Goal: Complete application form

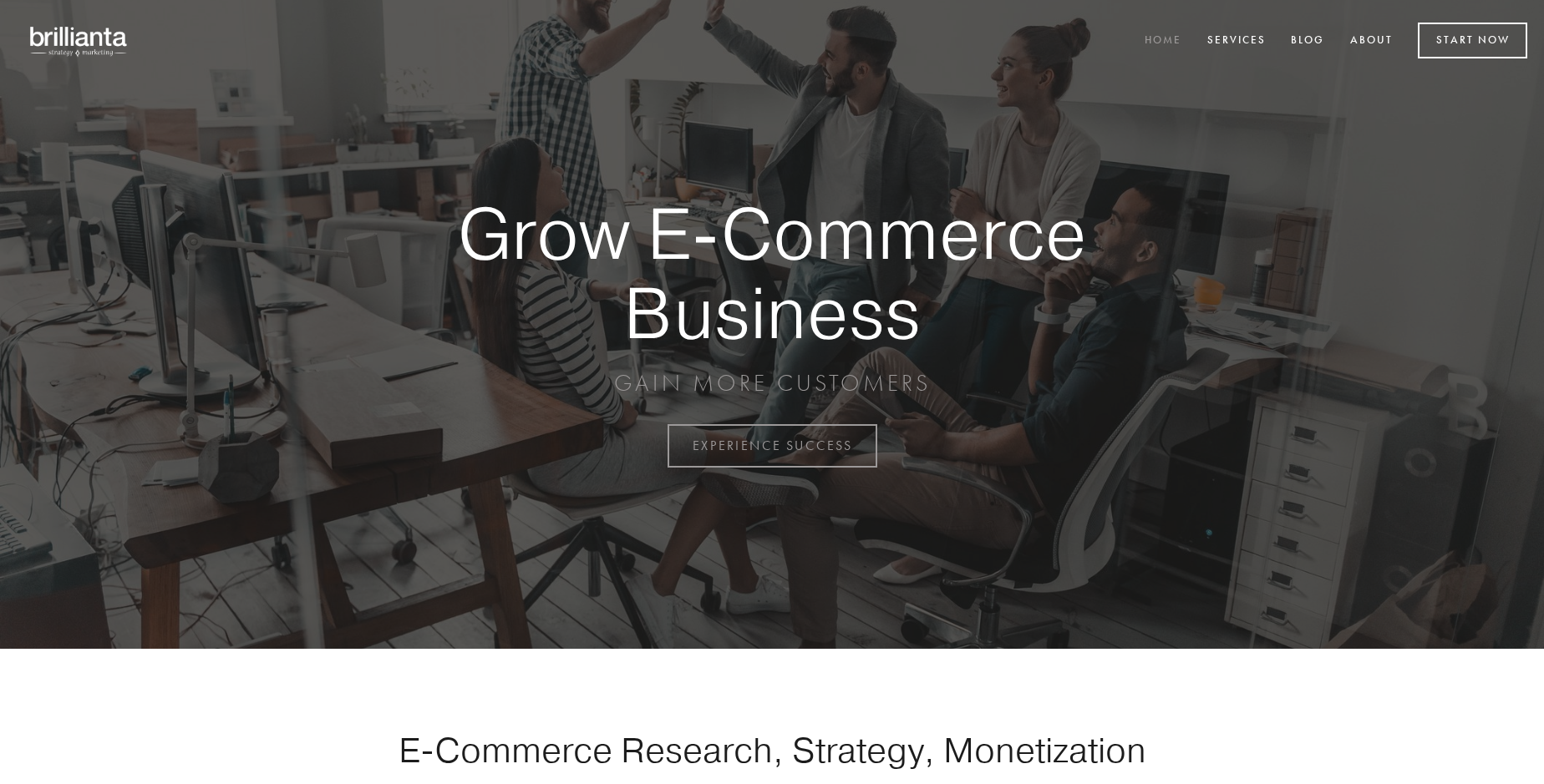
scroll to position [4379, 0]
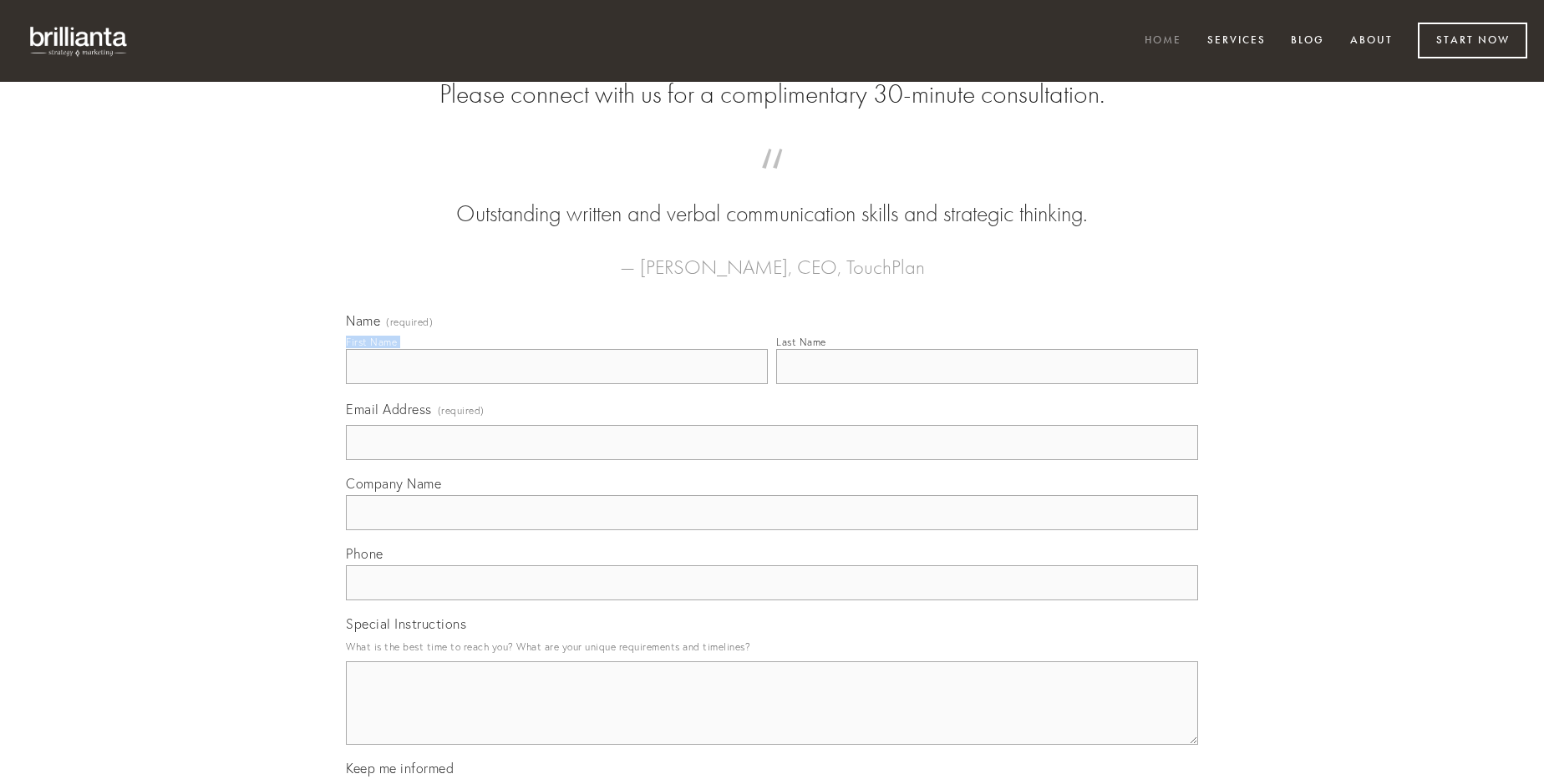
type input "[DEMOGRAPHIC_DATA][PERSON_NAME]"
click at [987, 384] on input "Last Name" at bounding box center [988, 366] width 422 height 35
type input "[DEMOGRAPHIC_DATA][PERSON_NAME]"
click at [772, 461] on input "Email Address (required)" at bounding box center [772, 442] width 852 height 35
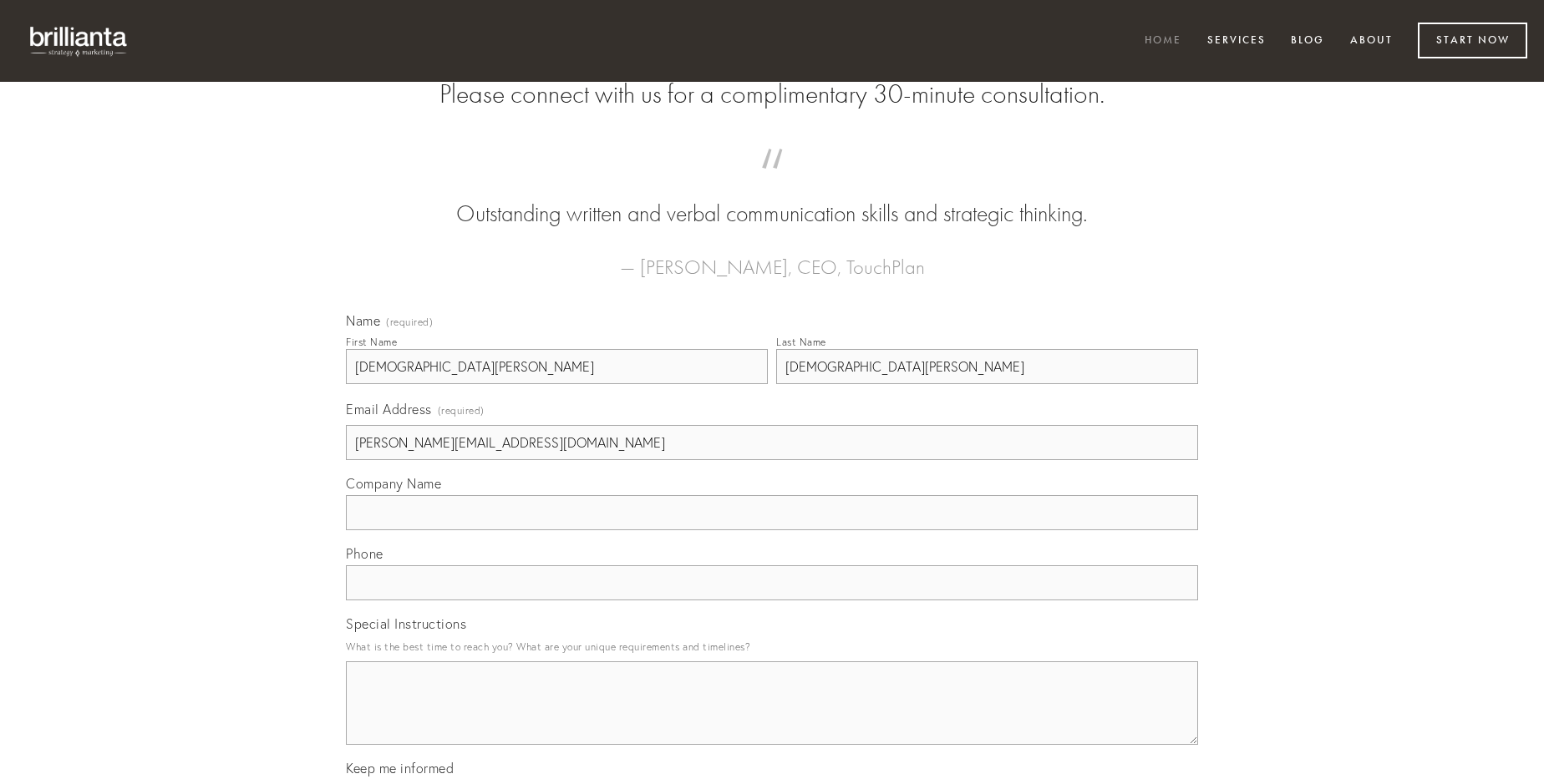
type input "[PERSON_NAME][EMAIL_ADDRESS][DOMAIN_NAME]"
click at [772, 530] on input "Company Name" at bounding box center [772, 512] width 852 height 35
type input "nostrum"
click at [772, 601] on input "text" at bounding box center [772, 582] width 852 height 35
click at [772, 718] on textarea "Special Instructions" at bounding box center [772, 703] width 852 height 83
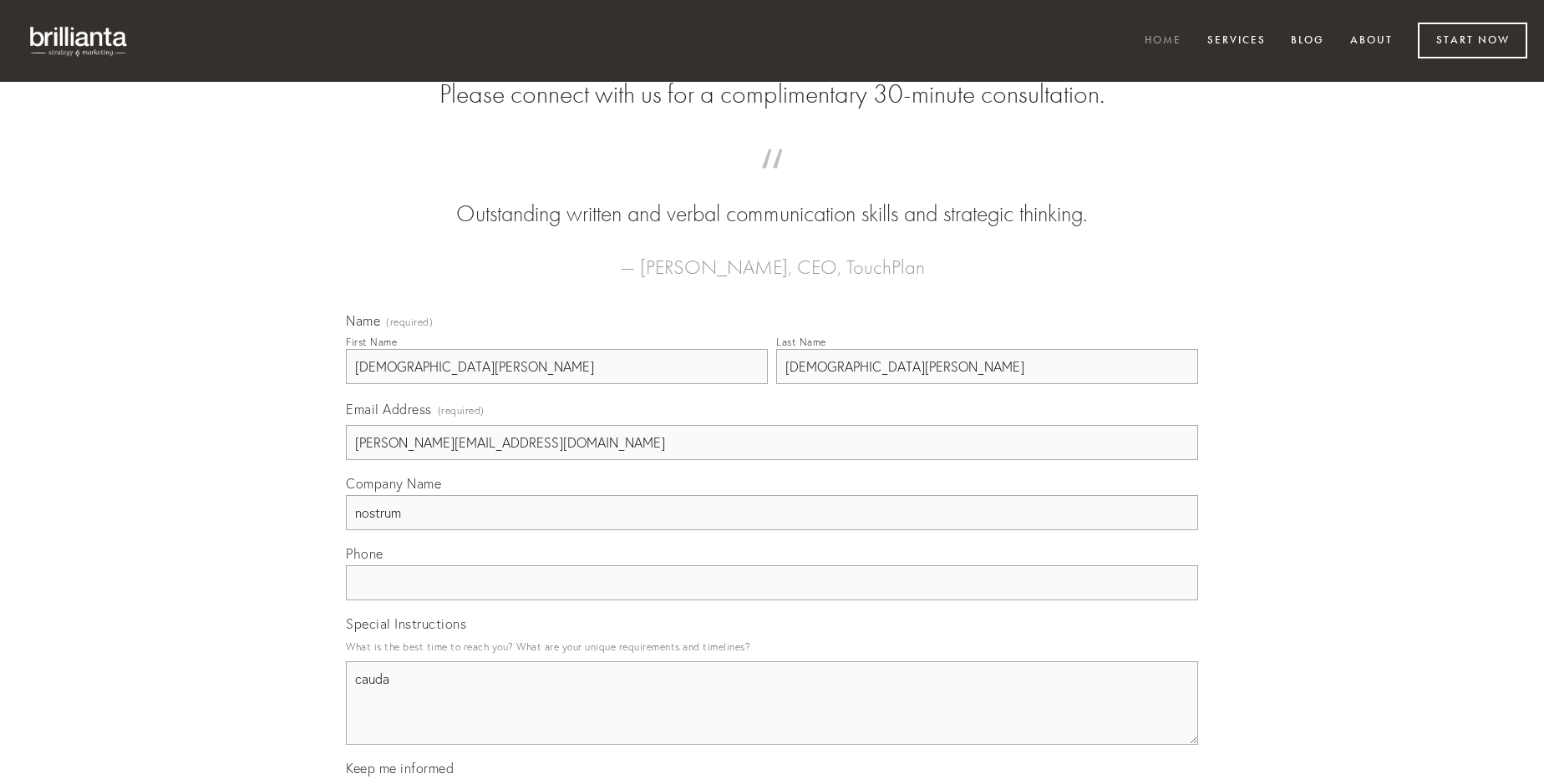
type textarea "cauda"
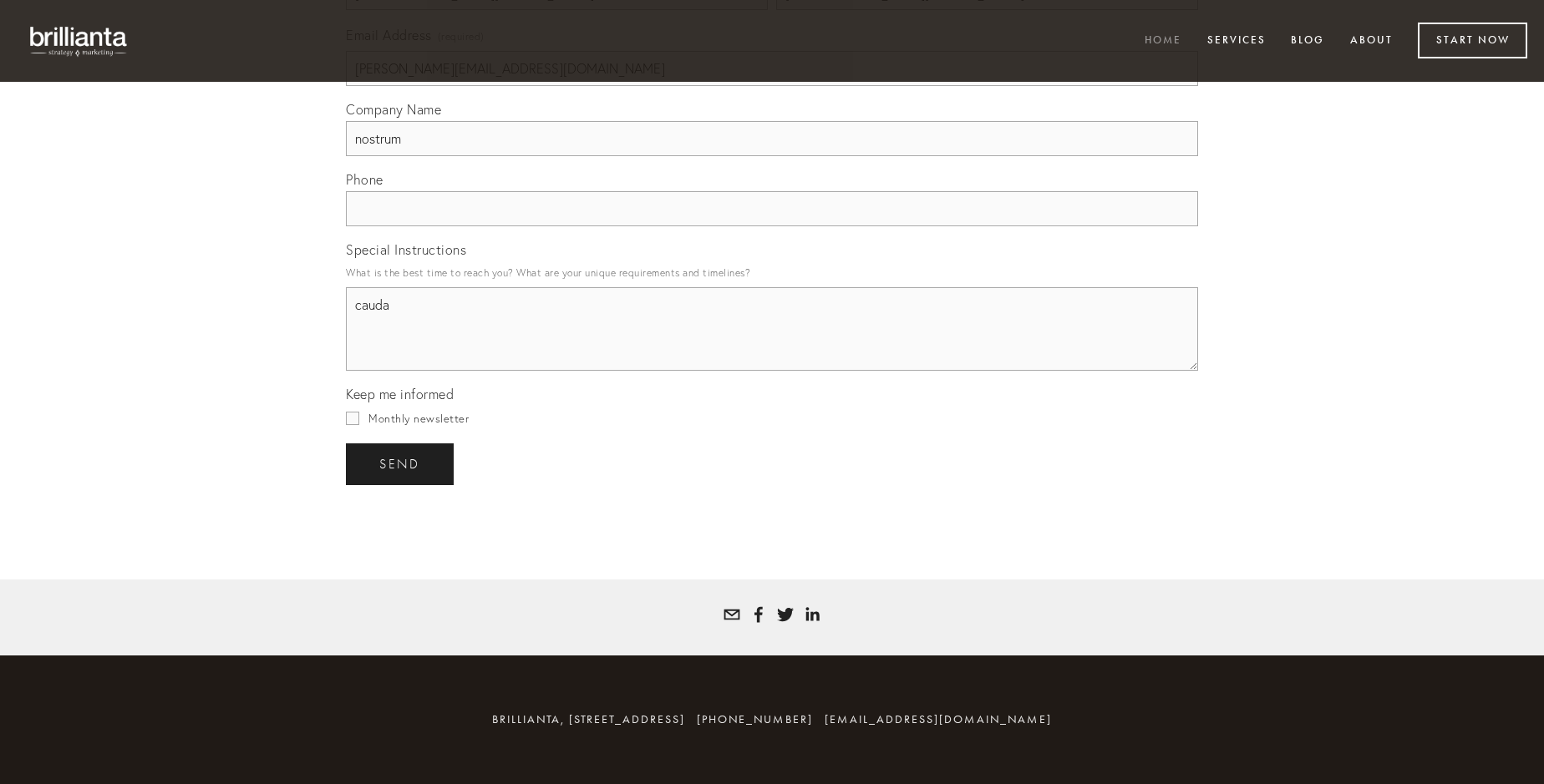
click at [401, 464] on span "send" at bounding box center [399, 465] width 41 height 15
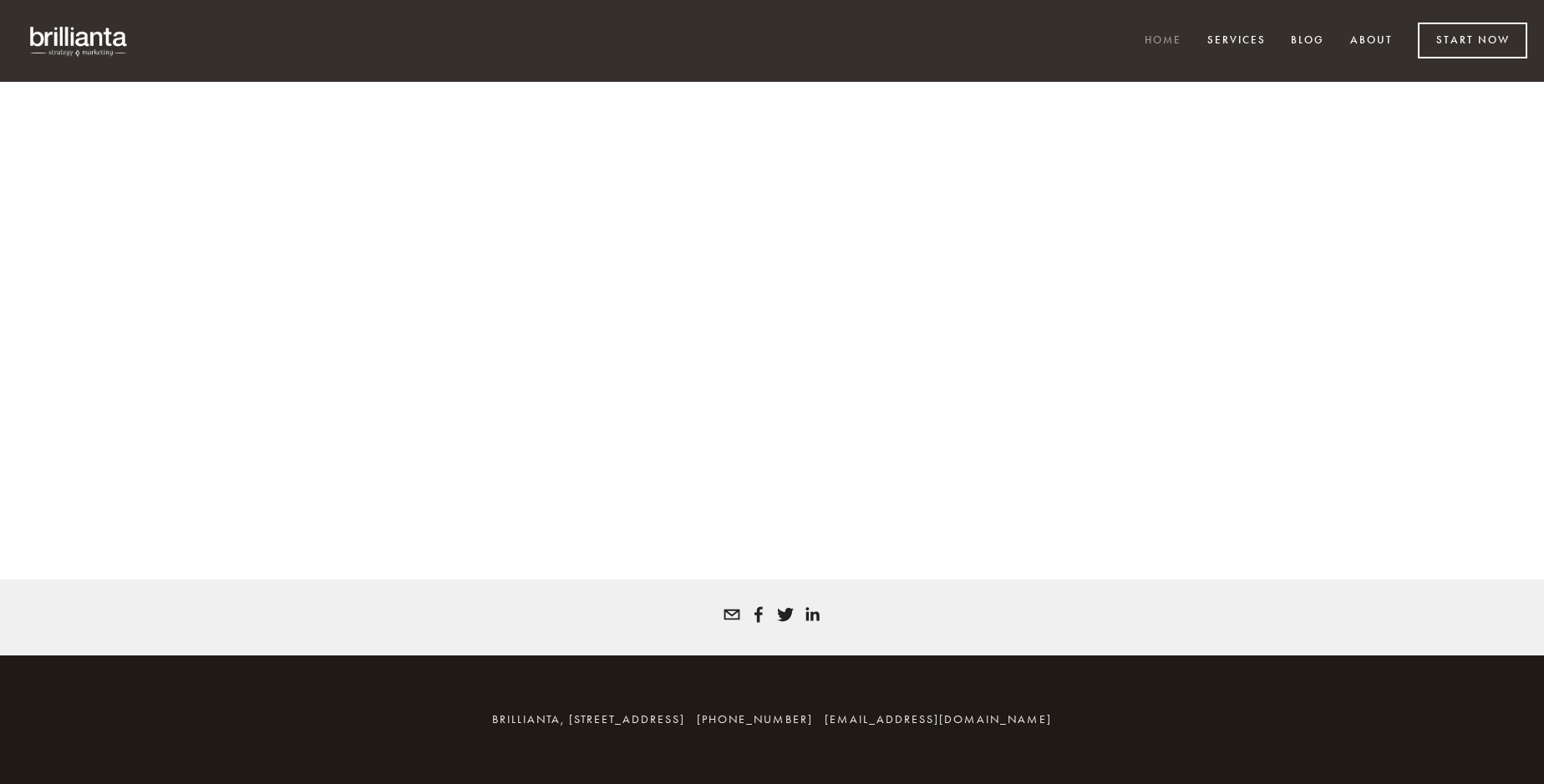
scroll to position [4356, 0]
